Goal: Task Accomplishment & Management: Manage account settings

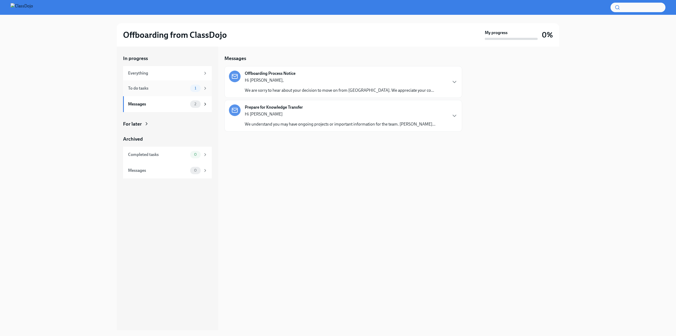
click at [172, 91] on div "To do tasks" at bounding box center [158, 88] width 60 height 6
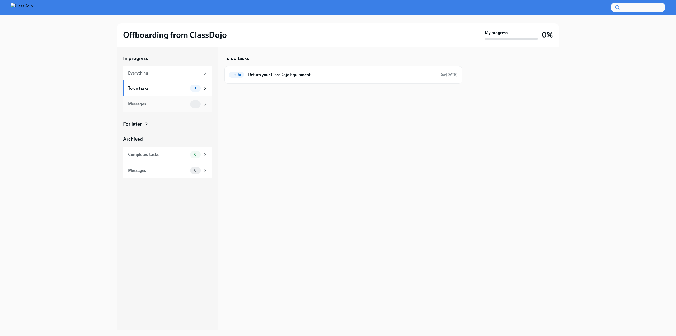
click at [172, 104] on div "Messages" at bounding box center [158, 104] width 60 height 6
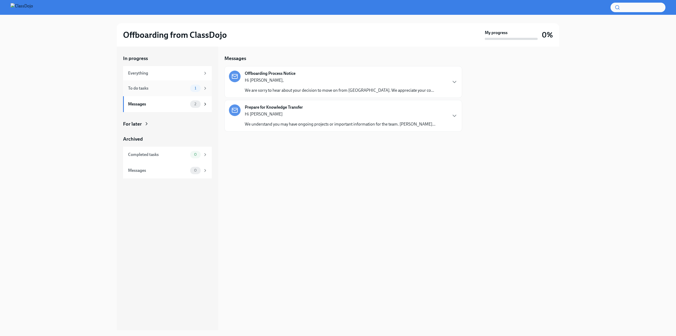
click at [190, 88] on div "1" at bounding box center [195, 88] width 11 height 7
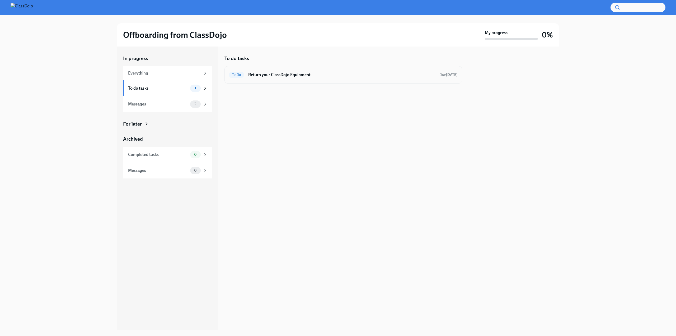
click at [289, 75] on h6 "Return your ClassDojo Equipment" at bounding box center [341, 75] width 187 height 6
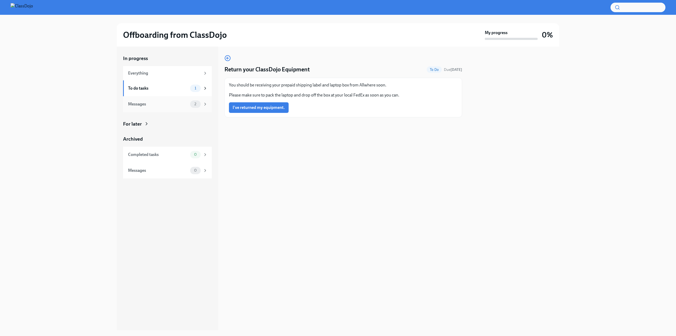
click at [167, 107] on div "Messages 2" at bounding box center [168, 103] width 80 height 7
